Goal: Information Seeking & Learning: Compare options

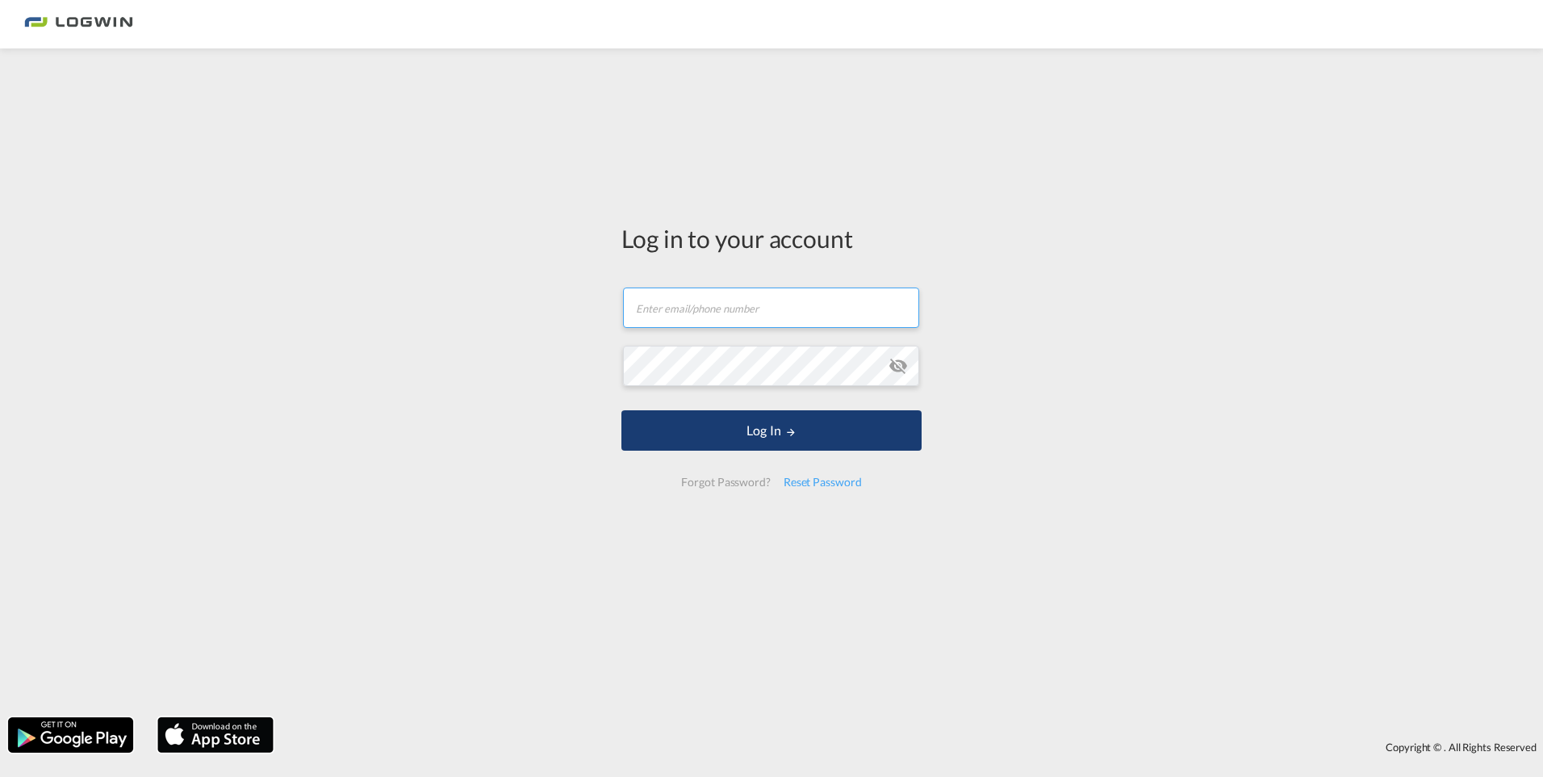
type input "[PERSON_NAME][EMAIL_ADDRESS][DOMAIN_NAME]"
click at [747, 443] on button "Log In" at bounding box center [772, 430] width 300 height 40
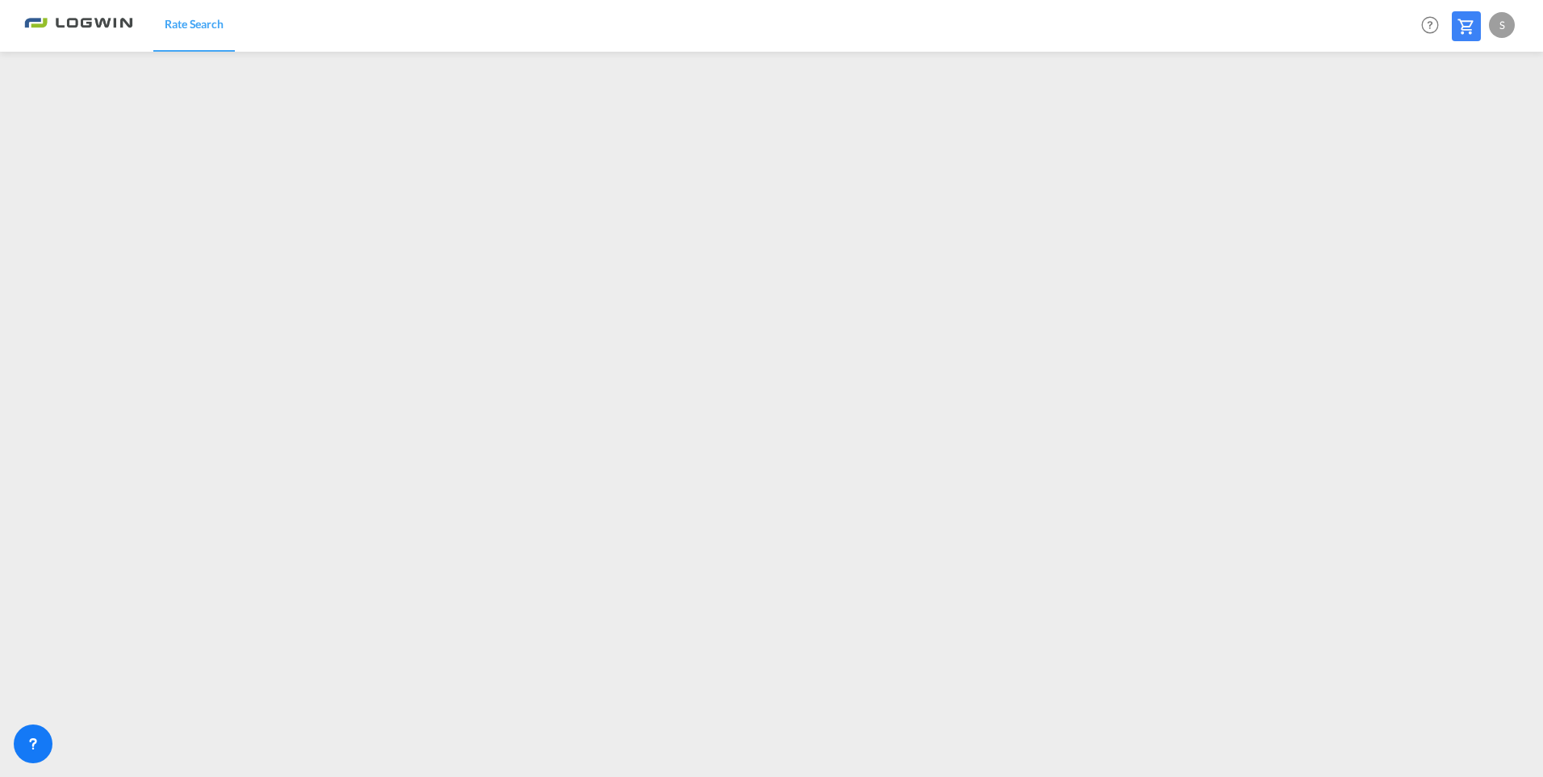
click at [1497, 22] on div "S" at bounding box center [1502, 25] width 26 height 26
click at [1461, 127] on button "Logout" at bounding box center [1483, 123] width 105 height 32
type input "[PERSON_NAME][EMAIL_ADDRESS][DOMAIN_NAME]"
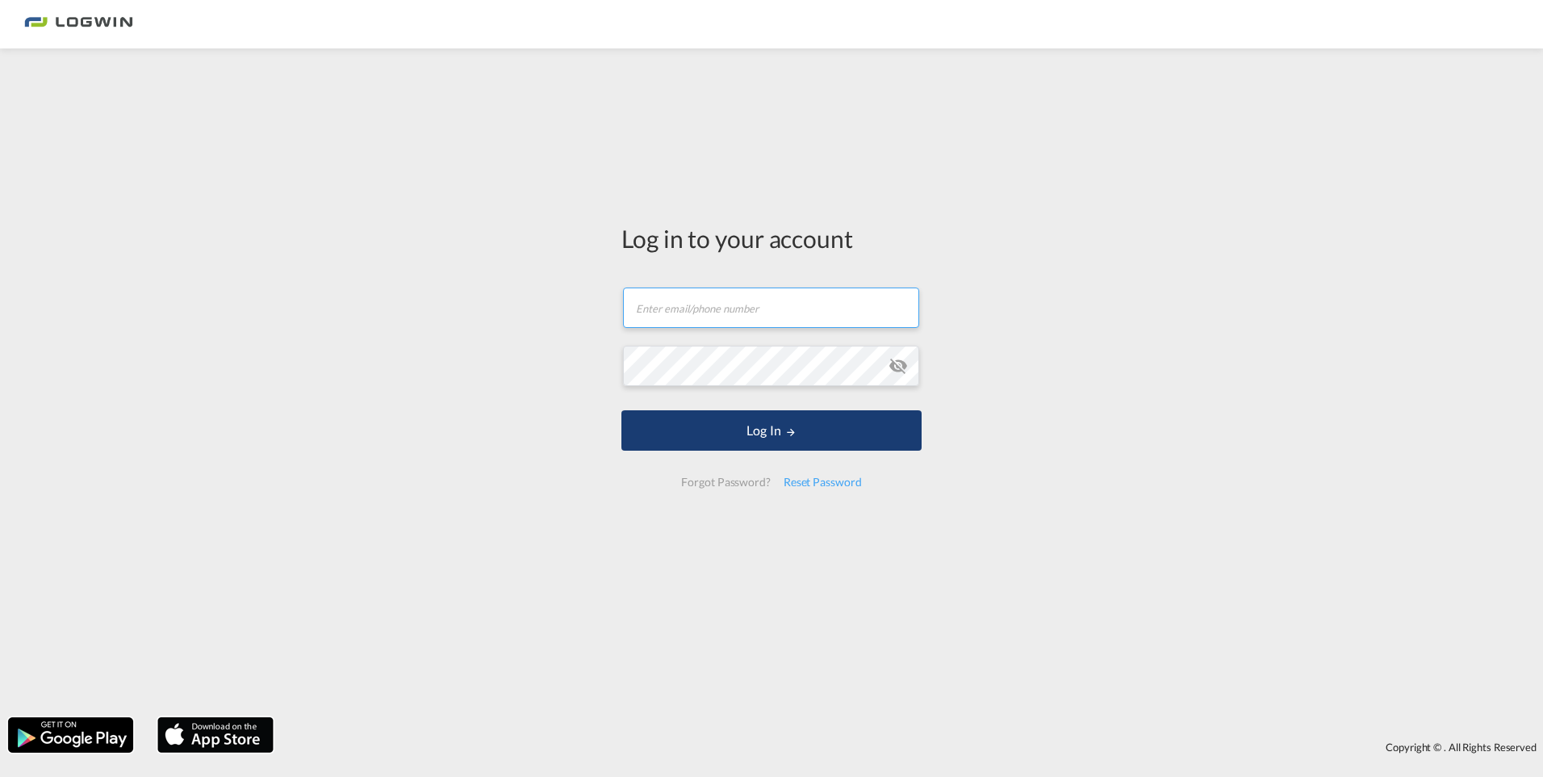
type input "sven.eiselein@logwin-logistics.com"
click at [789, 433] on md-icon "LOGIN" at bounding box center [790, 431] width 11 height 11
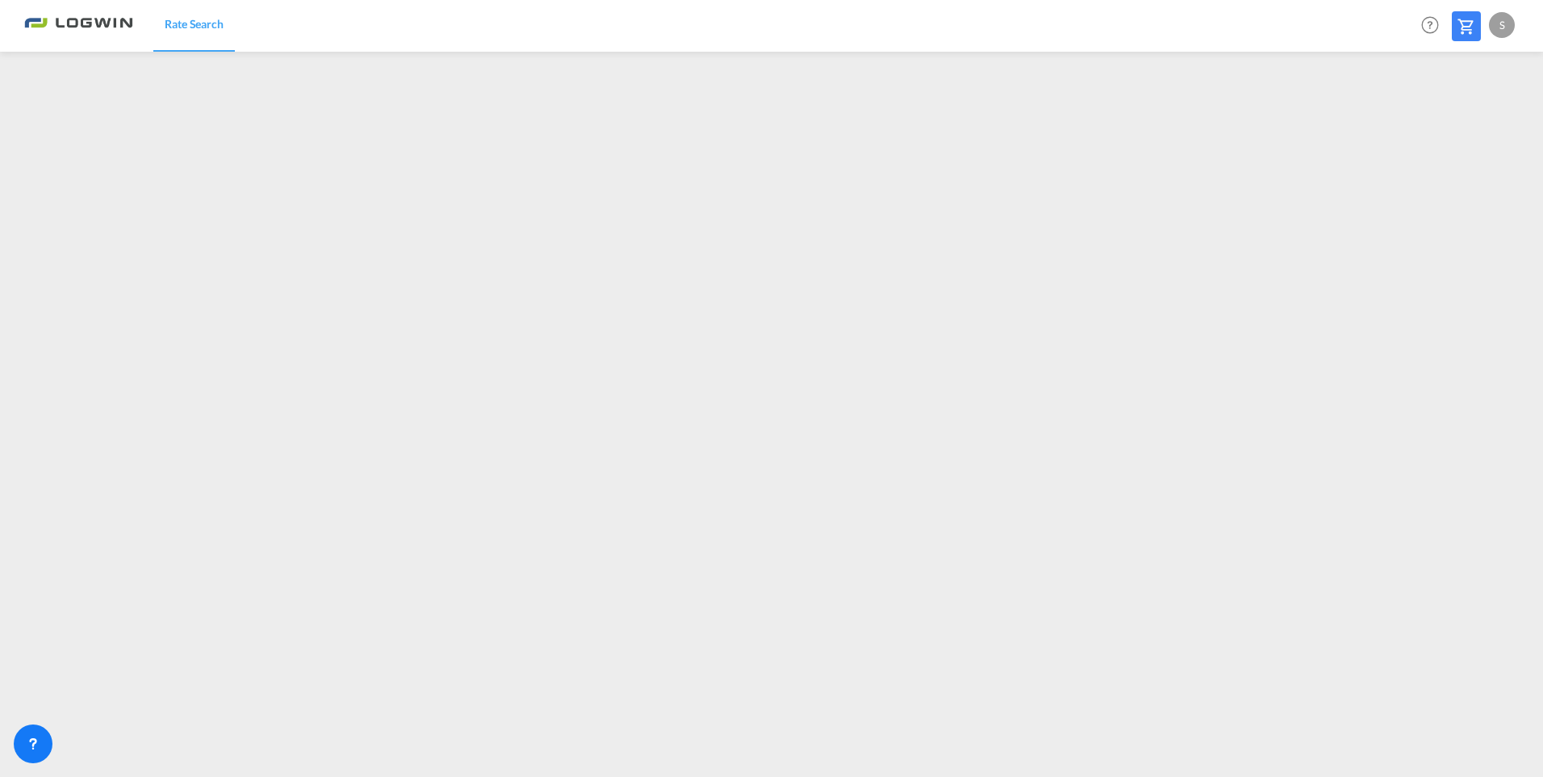
click at [1497, 22] on div "S" at bounding box center [1502, 25] width 26 height 26
click at [1471, 124] on button "Logout" at bounding box center [1483, 123] width 105 height 32
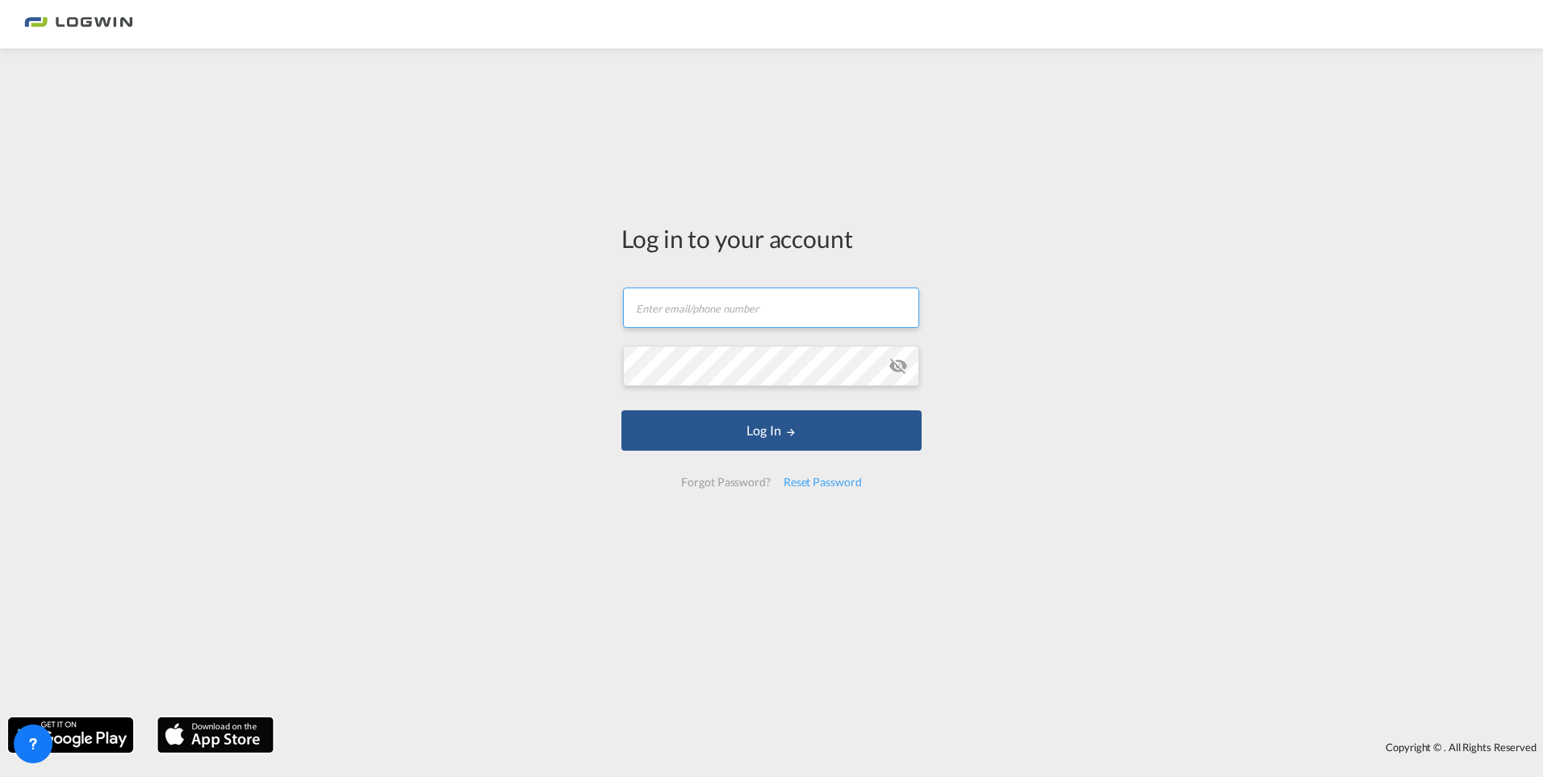
type input "[PERSON_NAME][EMAIL_ADDRESS][DOMAIN_NAME]"
